Goal: Information Seeking & Learning: Learn about a topic

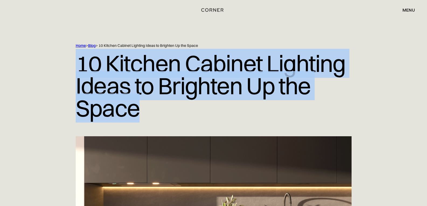
drag, startPoint x: 70, startPoint y: 63, endPoint x: 141, endPoint y: 116, distance: 88.8
click at [141, 116] on div "Home > Blog > 10 Kitchen Cabinet Lighting Ideas to Brighten Up the Space 10 Kit…" at bounding box center [213, 89] width 345 height 93
copy h1 "10 Kitchen Cabinet Lighting Ideas to Brighten Up the Space"
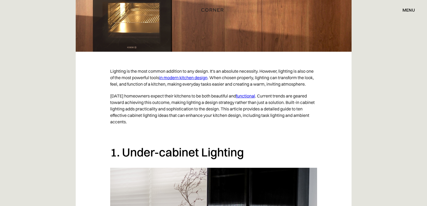
scroll to position [269, 0]
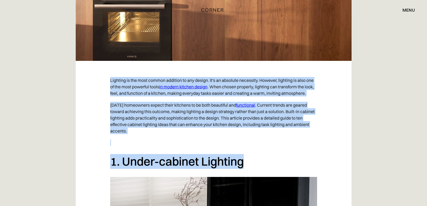
drag, startPoint x: 108, startPoint y: 80, endPoint x: 244, endPoint y: 166, distance: 161.2
click at [143, 85] on p "Lighting is the most common addition to any design. It's an absolute necessity.…" at bounding box center [213, 86] width 207 height 25
drag, startPoint x: 109, startPoint y: 78, endPoint x: 246, endPoint y: 162, distance: 160.6
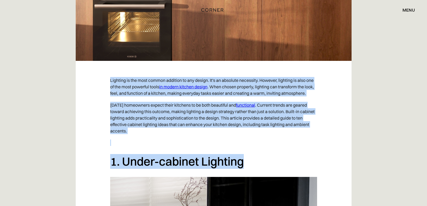
copy div "Lighting is the most common addition to any design. It's an absolute necessity.…"
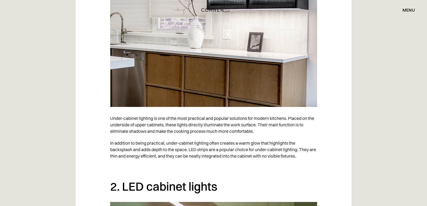
scroll to position [539, 0]
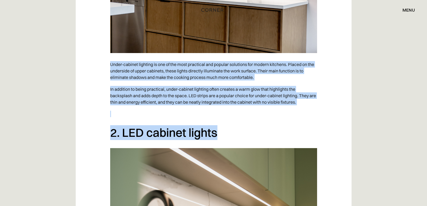
drag, startPoint x: 109, startPoint y: 62, endPoint x: 225, endPoint y: 140, distance: 139.6
copy div "Under-cabinet lighting is one of the most practical and popular solutions for m…"
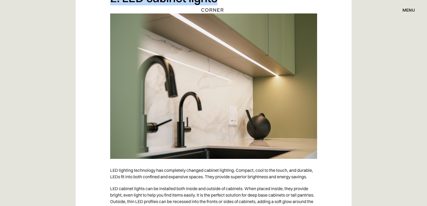
scroll to position [781, 0]
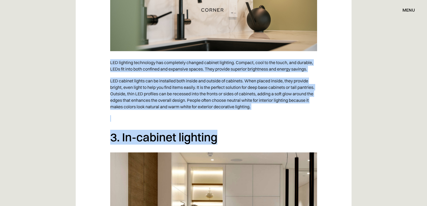
drag, startPoint x: 105, startPoint y: 63, endPoint x: 226, endPoint y: 141, distance: 144.2
copy div "LED lighting technology has completely changed cabinet lighting. Compact, cool …"
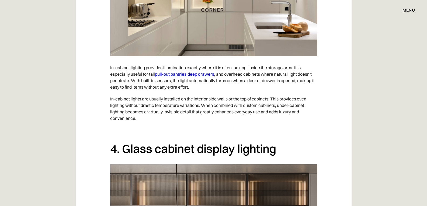
scroll to position [1024, 0]
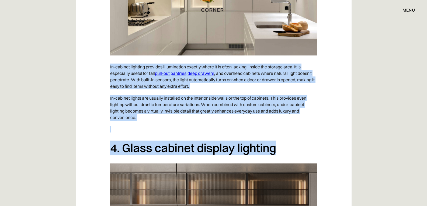
drag, startPoint x: 109, startPoint y: 66, endPoint x: 285, endPoint y: 150, distance: 194.8
copy div "In-cabinet lighting provides illumination exactly where it is often lacking: in…"
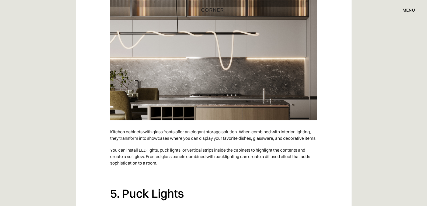
scroll to position [1293, 0]
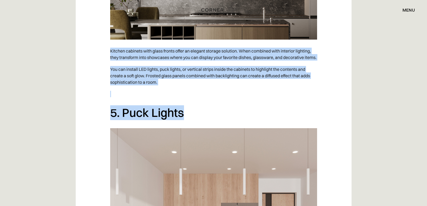
drag, startPoint x: 107, startPoint y: 50, endPoint x: 192, endPoint y: 122, distance: 111.8
copy div "Kitchen cabinets with glass fronts offer an elegant storage solution. When comb…"
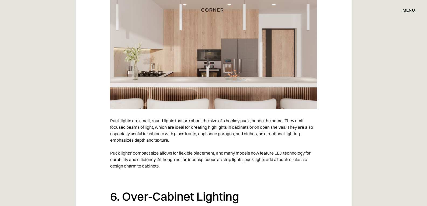
scroll to position [1482, 0]
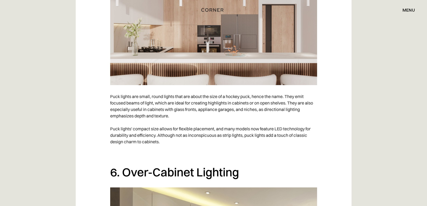
click at [112, 103] on p "Puck lights are small, round lights that are about the size of a hockey puck, h…" at bounding box center [213, 119] width 207 height 57
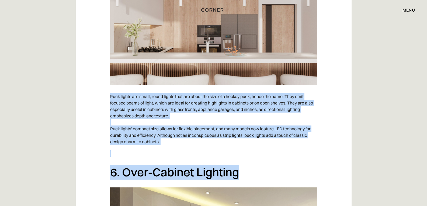
drag, startPoint x: 110, startPoint y: 102, endPoint x: 252, endPoint y: 188, distance: 166.1
copy div "Puck lights are small, round lights that are about the size of a hockey puck, h…"
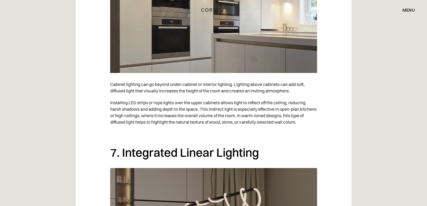
scroll to position [1751, 0]
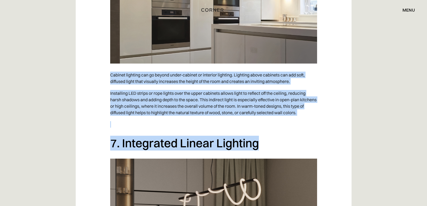
drag, startPoint x: 108, startPoint y: 83, endPoint x: 255, endPoint y: 160, distance: 166.0
click at [255, 160] on div "Lighting is the most common addition to any design. It's an absolute necessity.…" at bounding box center [214, 14] width 276 height 2871
copy div "Cabinet lighting can go beyond under-cabinet or interior lighting. Lighting abo…"
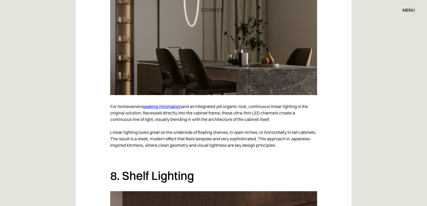
scroll to position [2020, 0]
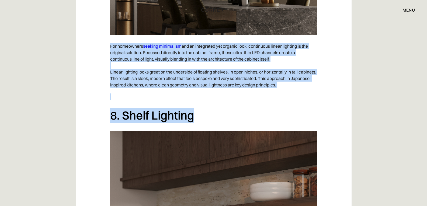
drag, startPoint x: 105, startPoint y: 52, endPoint x: 199, endPoint y: 127, distance: 120.7
copy div "For homeowners seeking minimalism and an integrated yet organic look, continuou…"
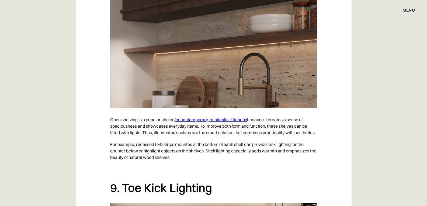
scroll to position [2263, 0]
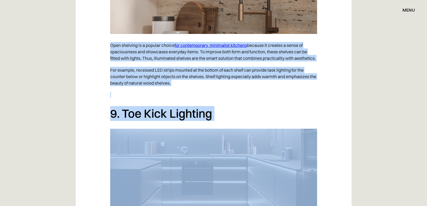
drag, startPoint x: 109, startPoint y: 49, endPoint x: 218, endPoint y: 137, distance: 140.6
click at [161, 88] on p "For example, recessed LED strips mounted at the bottom of each shelf can provid…" at bounding box center [213, 76] width 207 height 25
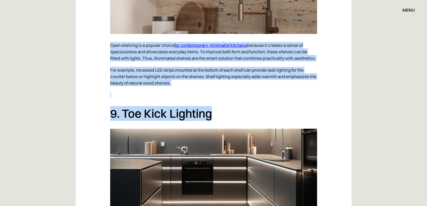
drag, startPoint x: 111, startPoint y: 50, endPoint x: 213, endPoint y: 124, distance: 126.8
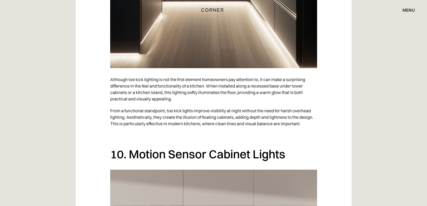
scroll to position [2478, 0]
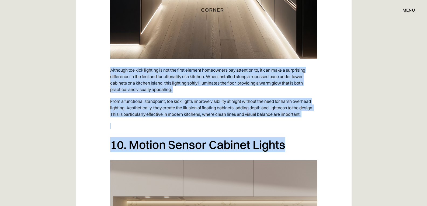
drag, startPoint x: 106, startPoint y: 77, endPoint x: 285, endPoint y: 161, distance: 198.1
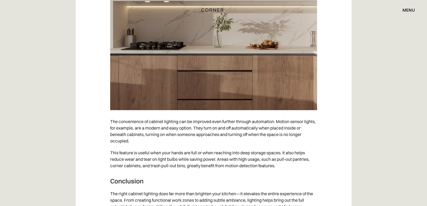
scroll to position [2748, 0]
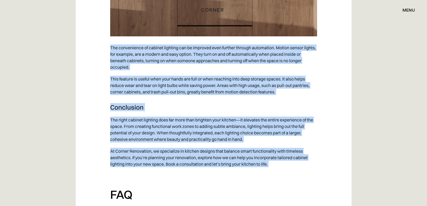
drag, startPoint x: 109, startPoint y: 54, endPoint x: 269, endPoint y: 177, distance: 202.1
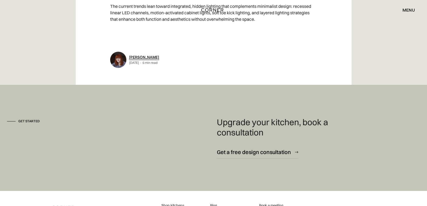
scroll to position [3082, 0]
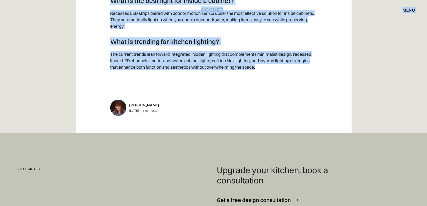
drag, startPoint x: 112, startPoint y: 12, endPoint x: 256, endPoint y: 73, distance: 156.9
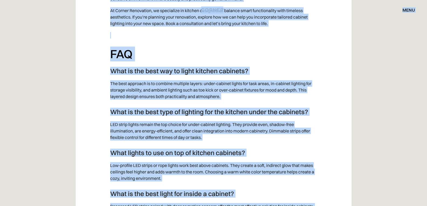
scroll to position [2920, 0]
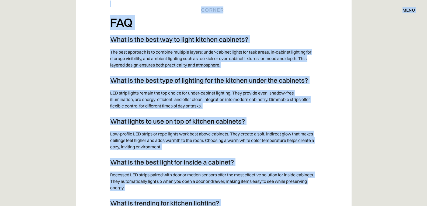
click at [131, 24] on h2 "FAQ" at bounding box center [213, 22] width 207 height 15
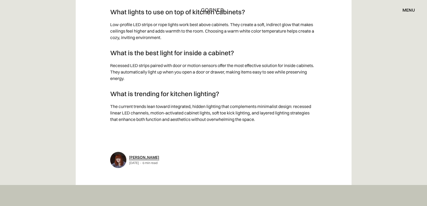
scroll to position [2989, 0]
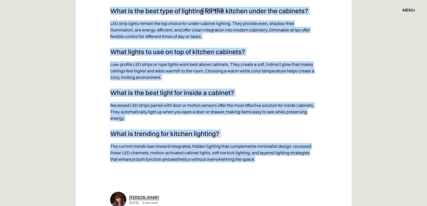
drag, startPoint x: 111, startPoint y: 30, endPoint x: 263, endPoint y: 169, distance: 205.9
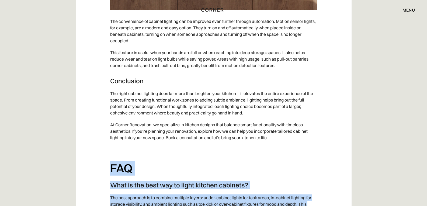
scroll to position [2774, 0]
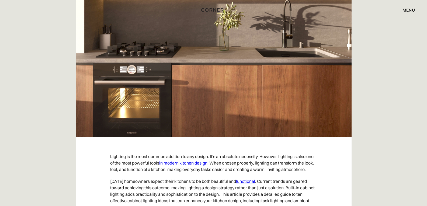
scroll to position [189, 0]
